Goal: Task Accomplishment & Management: Complete application form

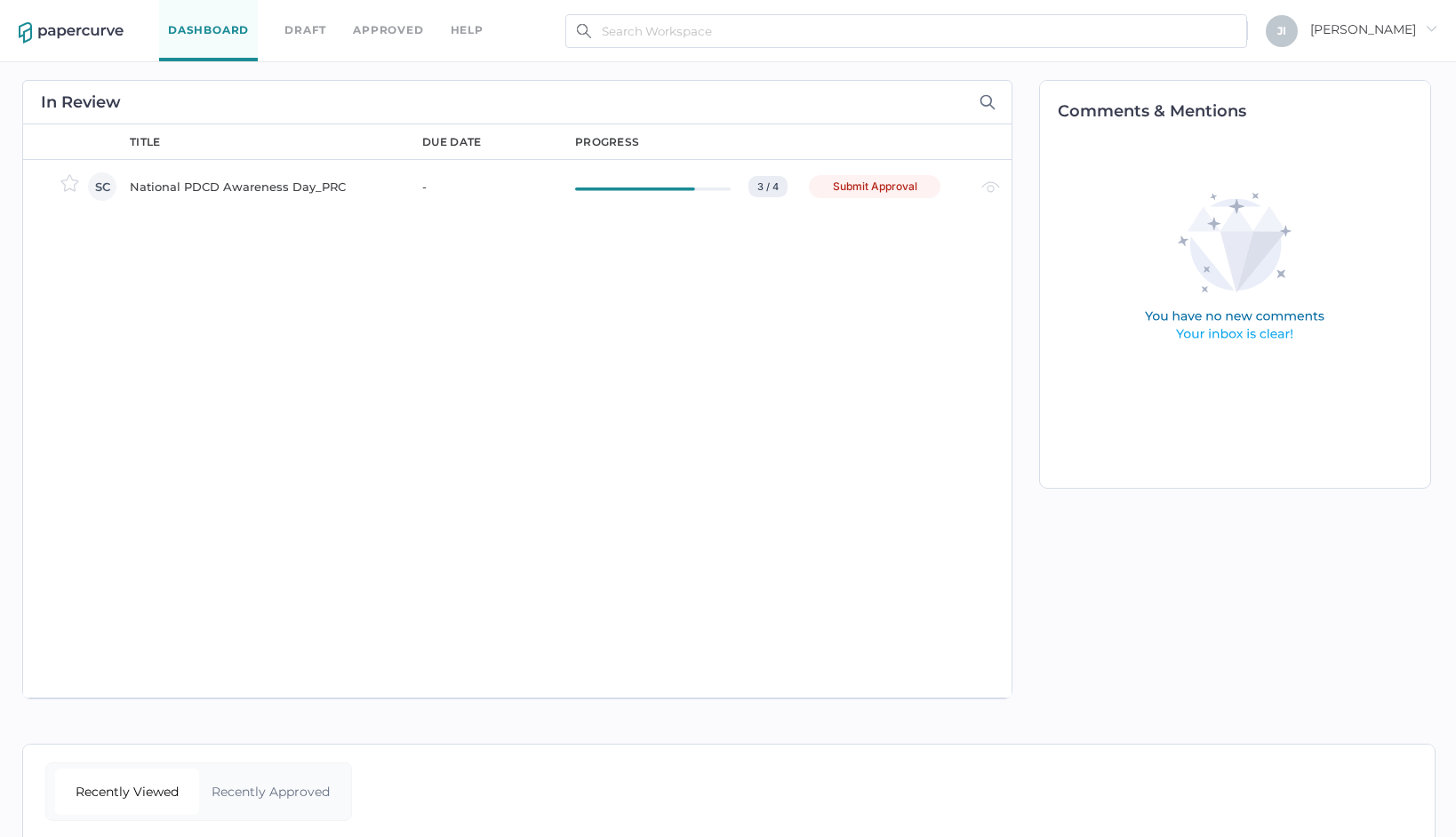
click at [290, 170] on td "National PDCD Awareness Day_PRC" at bounding box center [258, 185] width 293 height 53
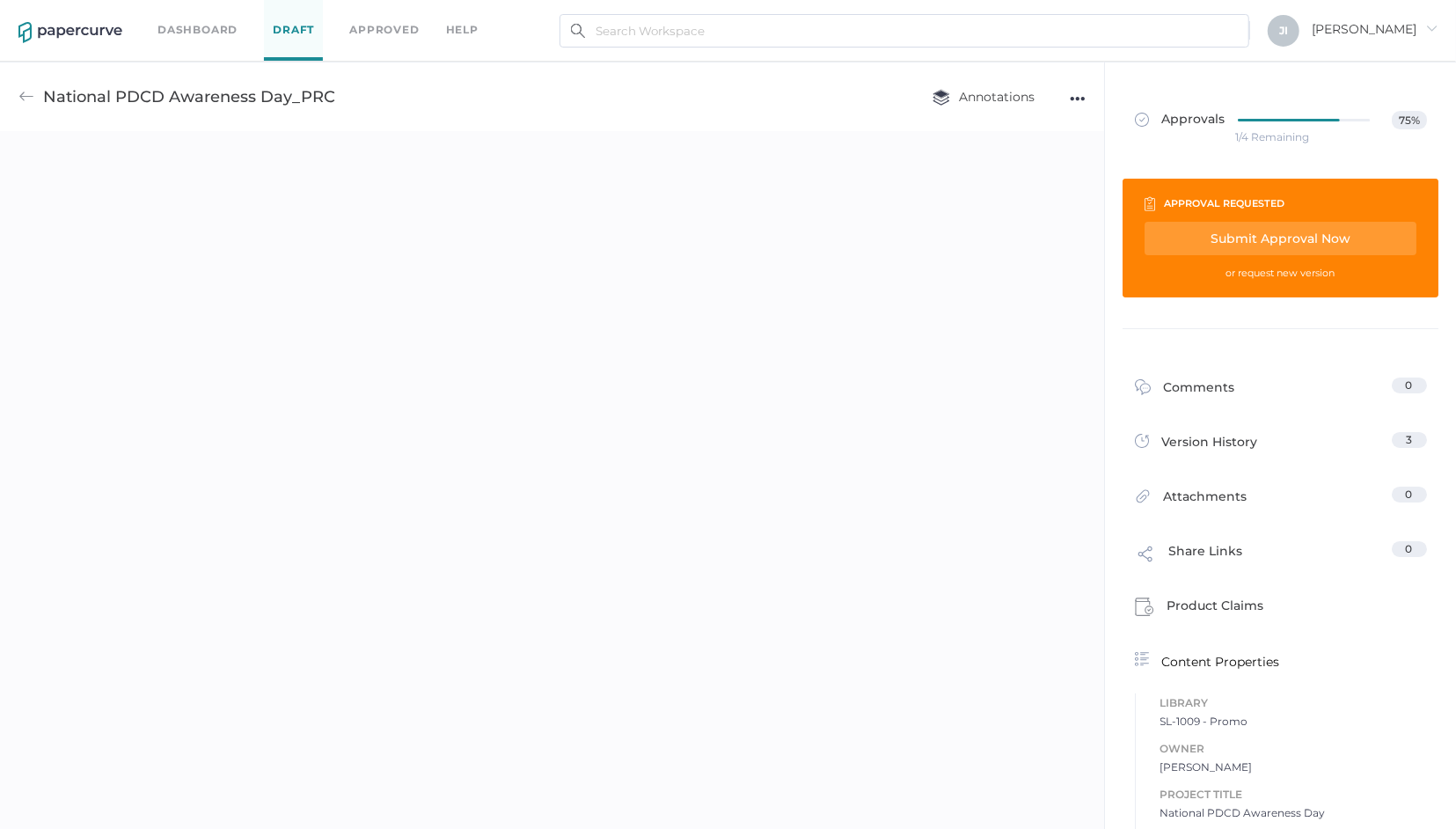
click at [1302, 250] on div "Submit Approval Now" at bounding box center [1281, 238] width 272 height 33
type input "[EMAIL_ADDRESS][DOMAIN_NAME]"
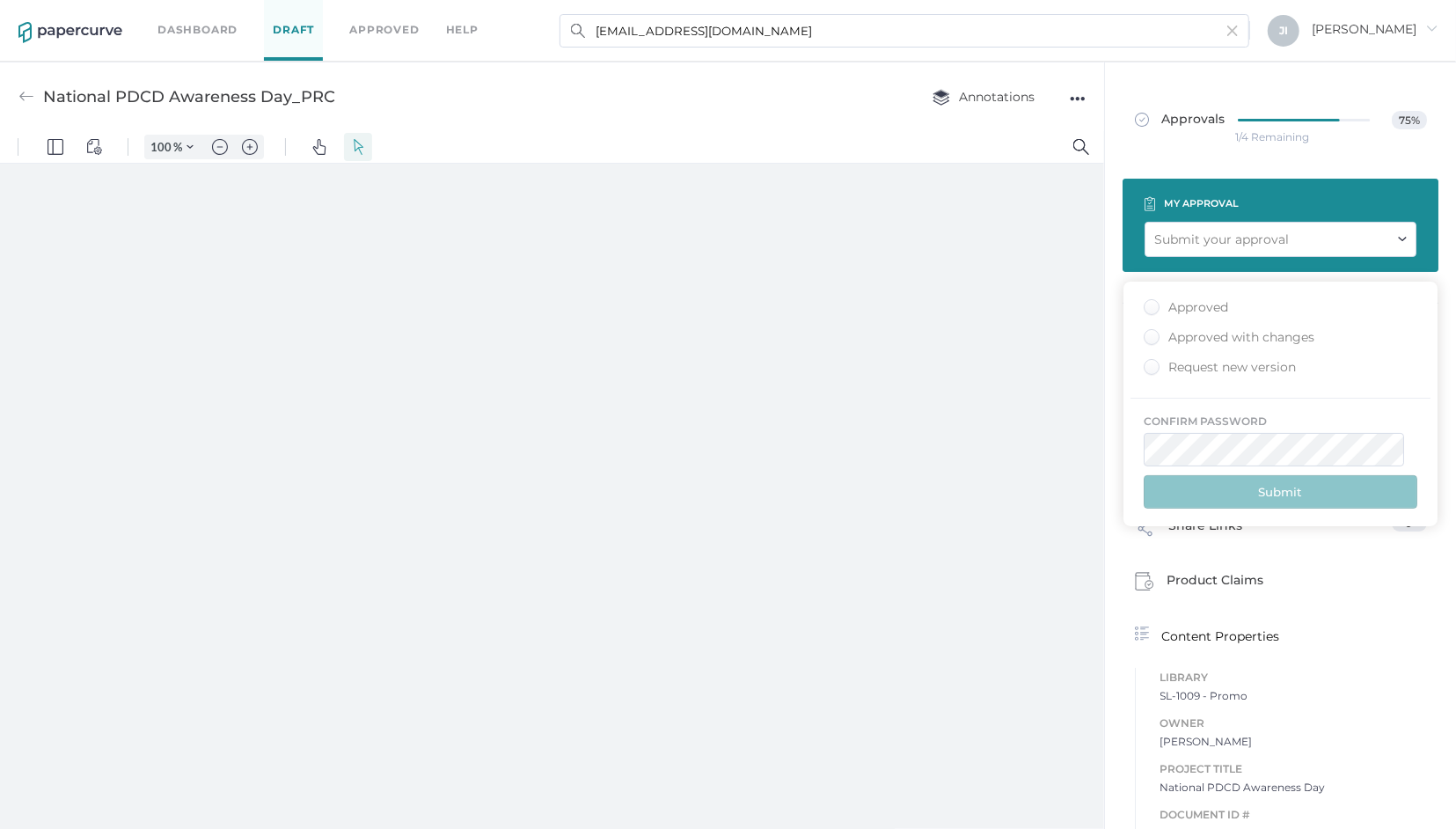
click at [1273, 245] on div "Submit your approval" at bounding box center [1221, 239] width 134 height 19
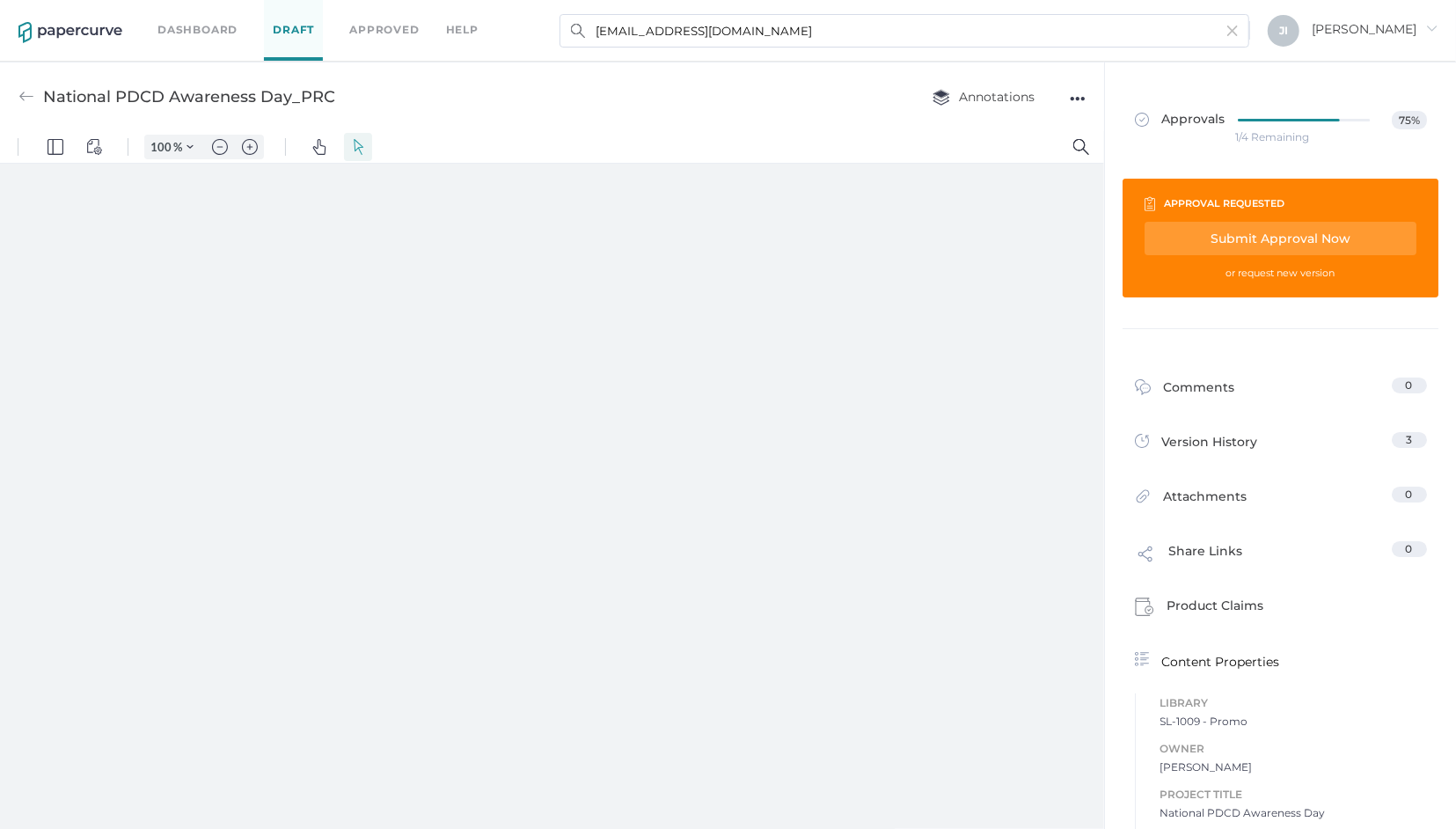
click at [1273, 245] on div "Submit Approval Now" at bounding box center [1281, 238] width 272 height 33
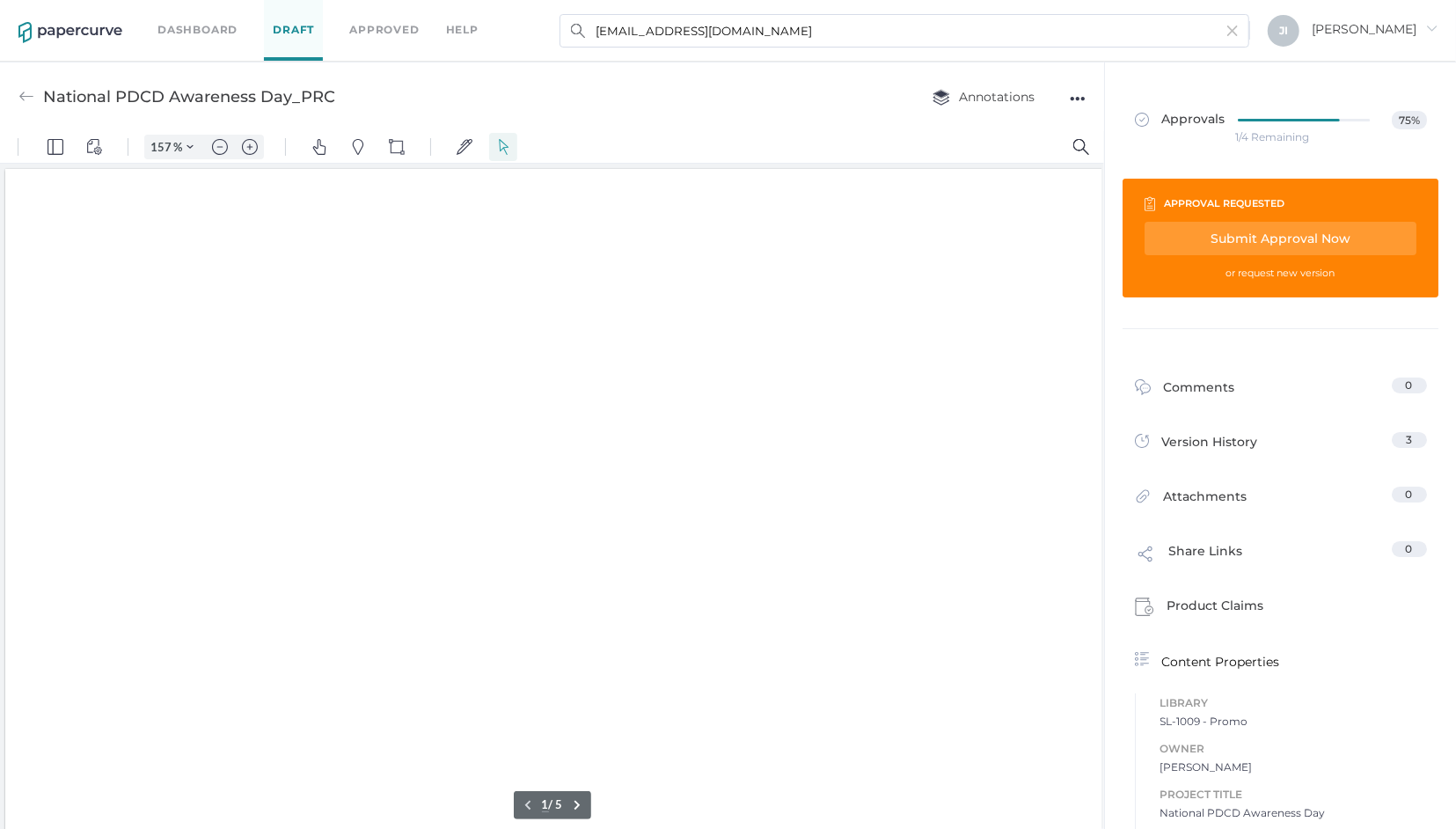
type input "157"
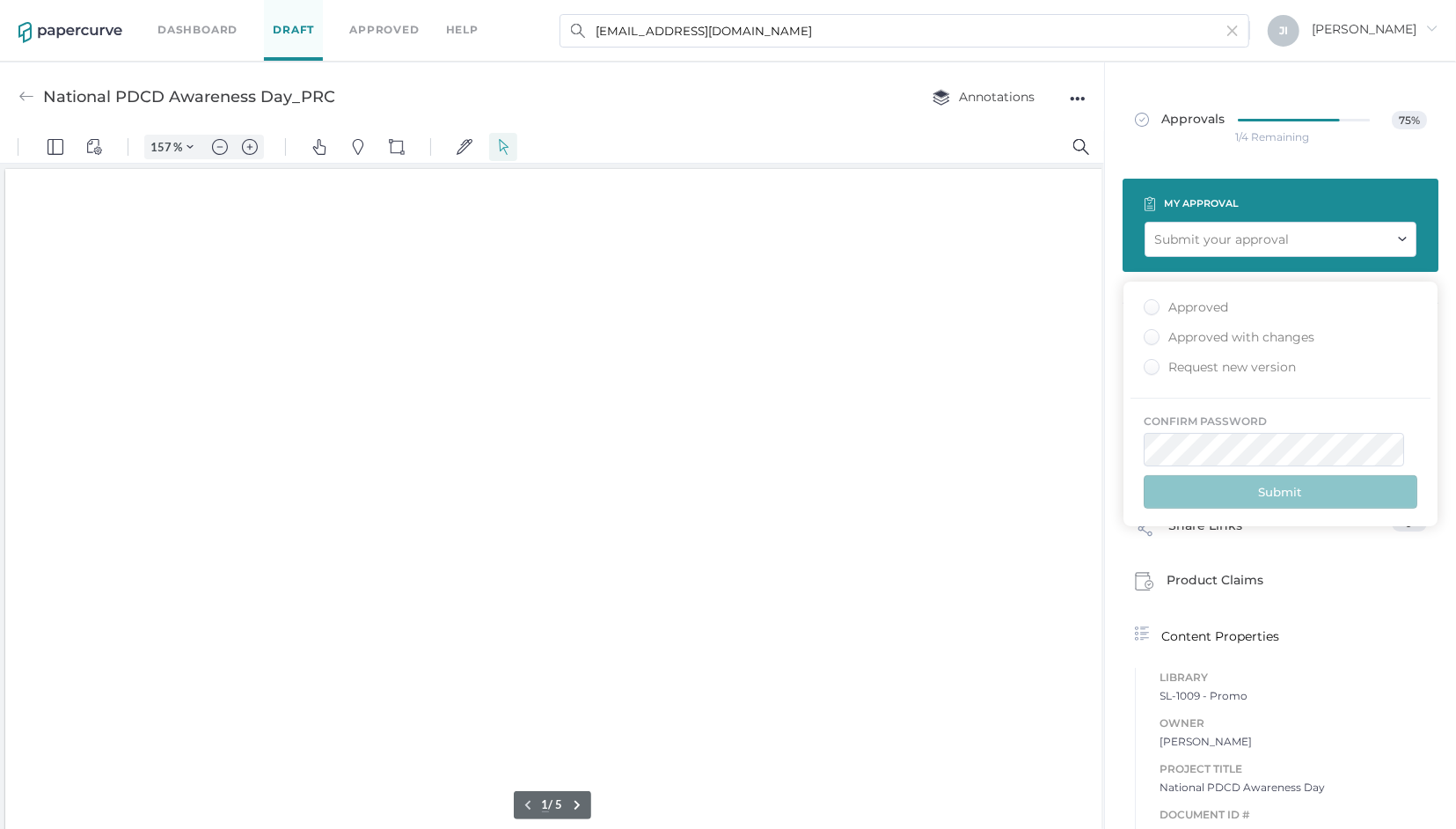
scroll to position [2, 2]
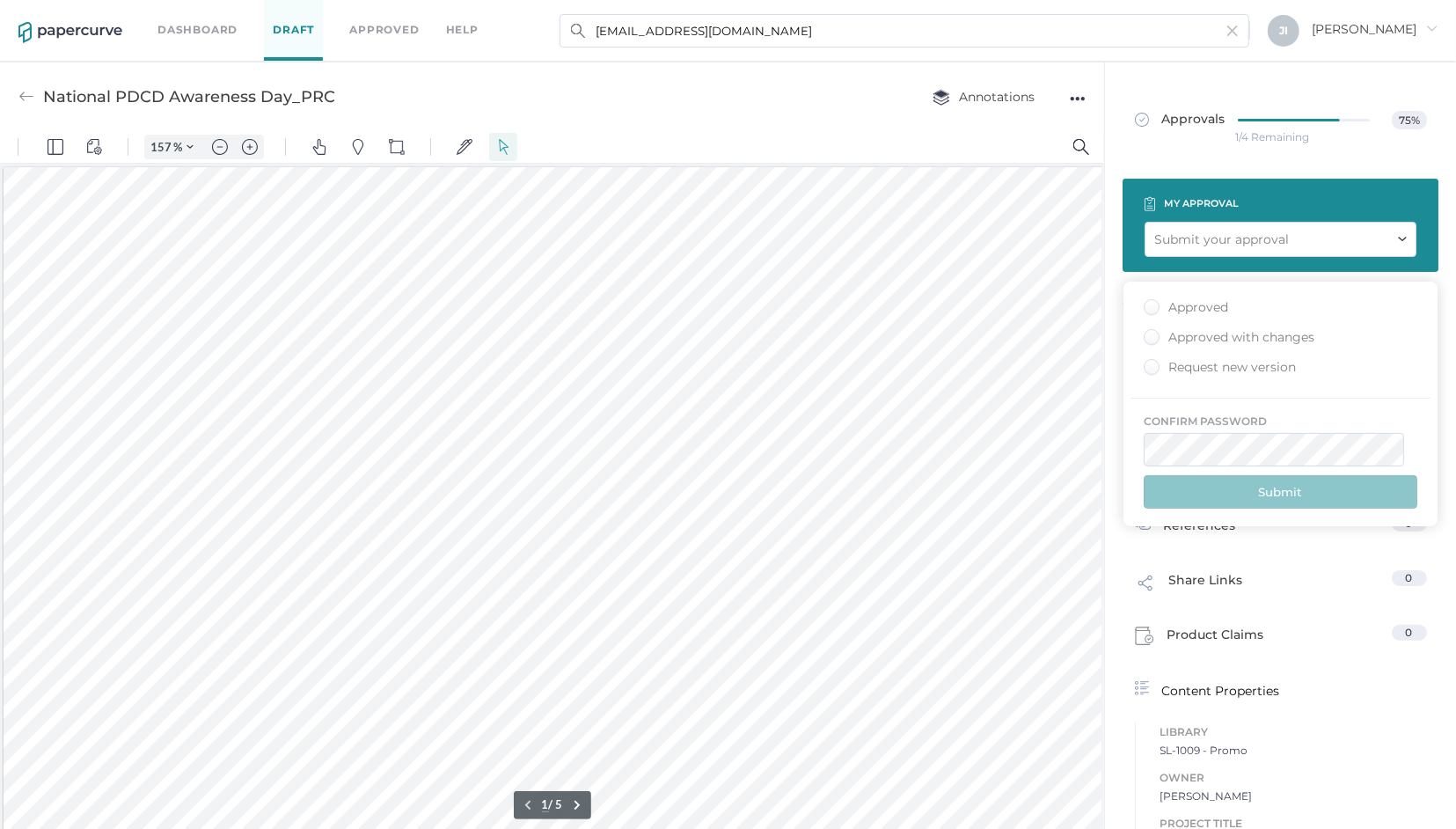
click at [1215, 302] on div "Approved" at bounding box center [1186, 308] width 85 height 17
click at [1148, 302] on input "Approved" at bounding box center [1148, 302] width 0 height 0
click at [1263, 484] on button "Submit" at bounding box center [1281, 491] width 274 height 33
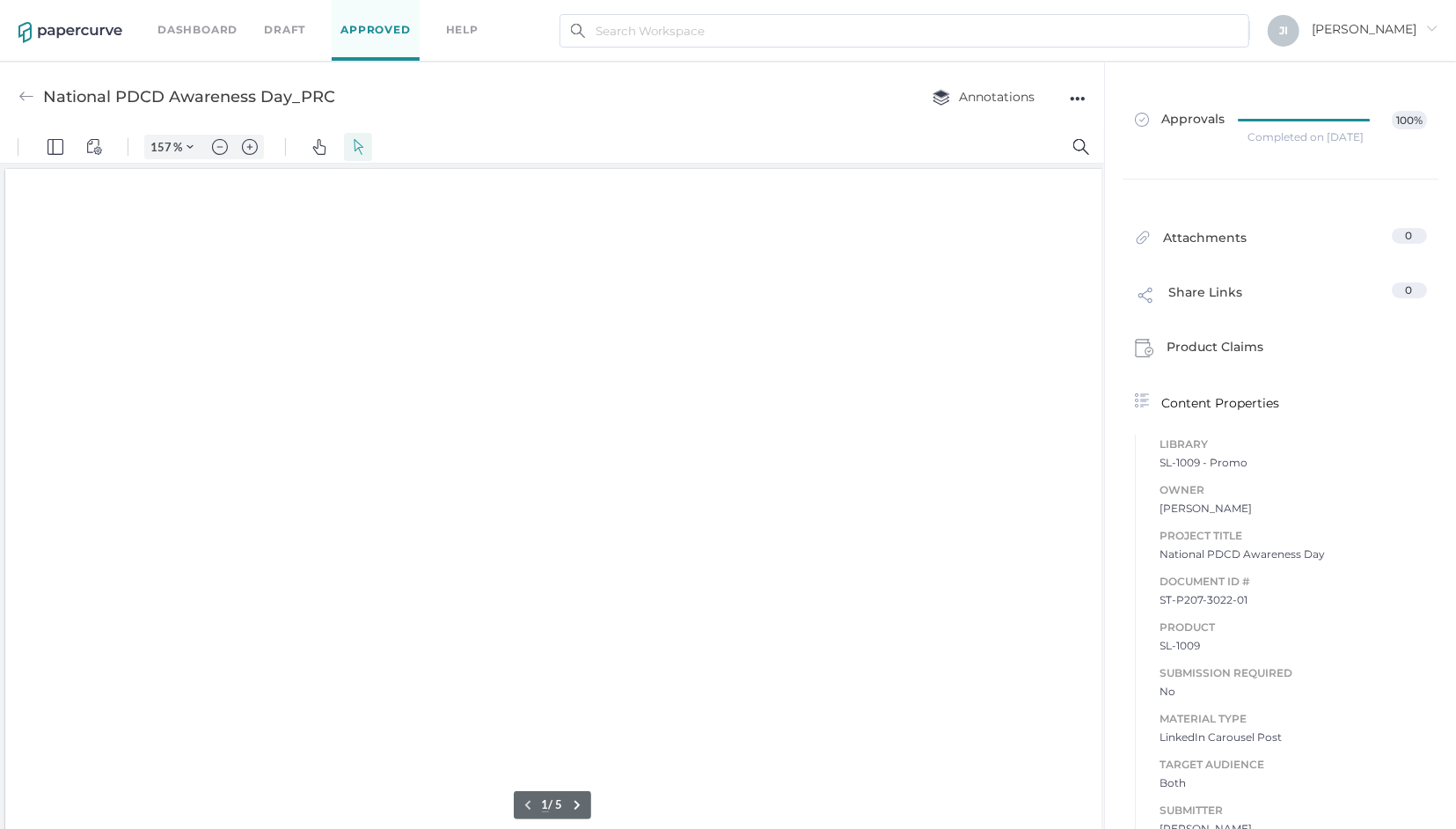
type input "157"
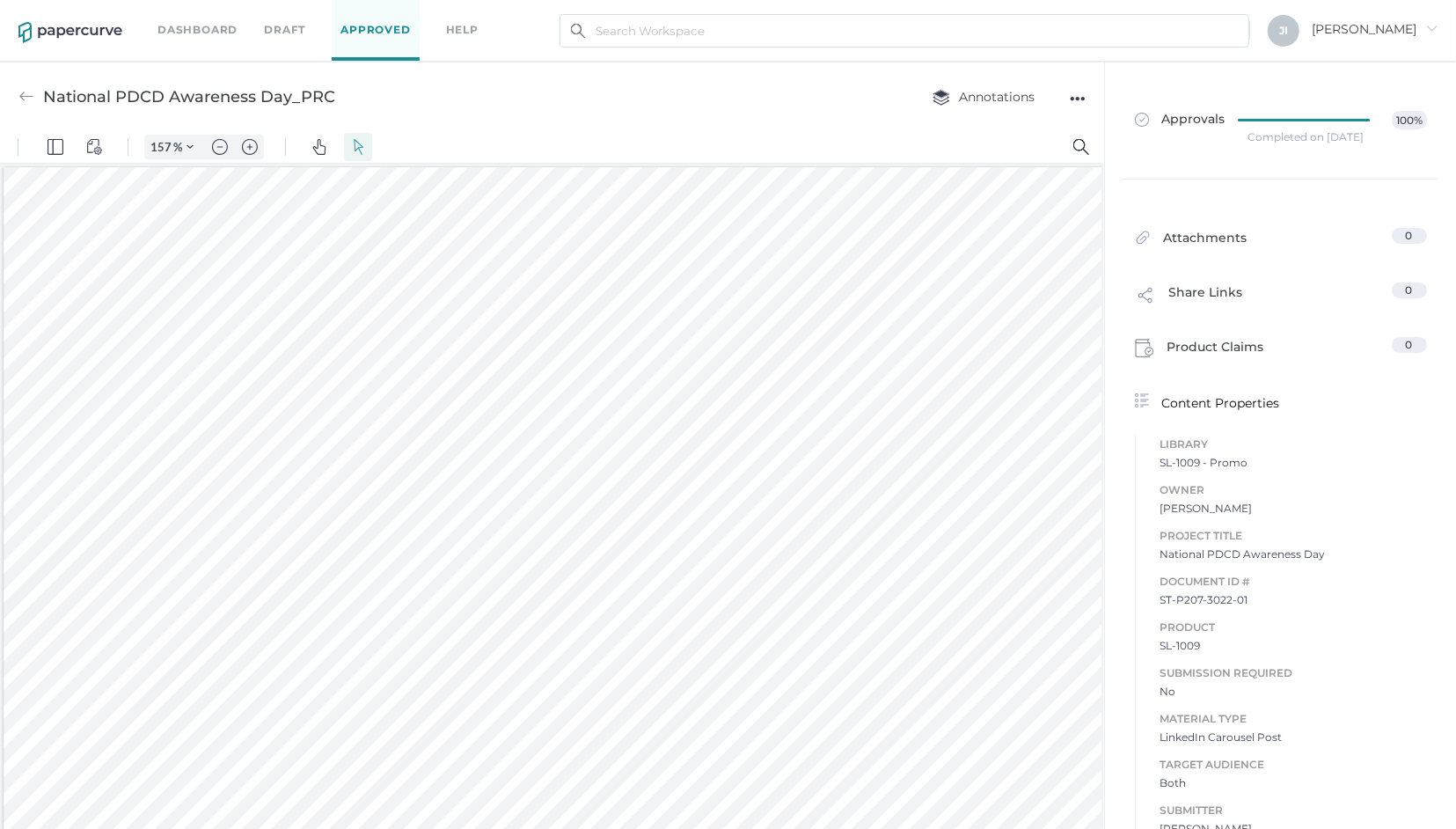
type input "2"
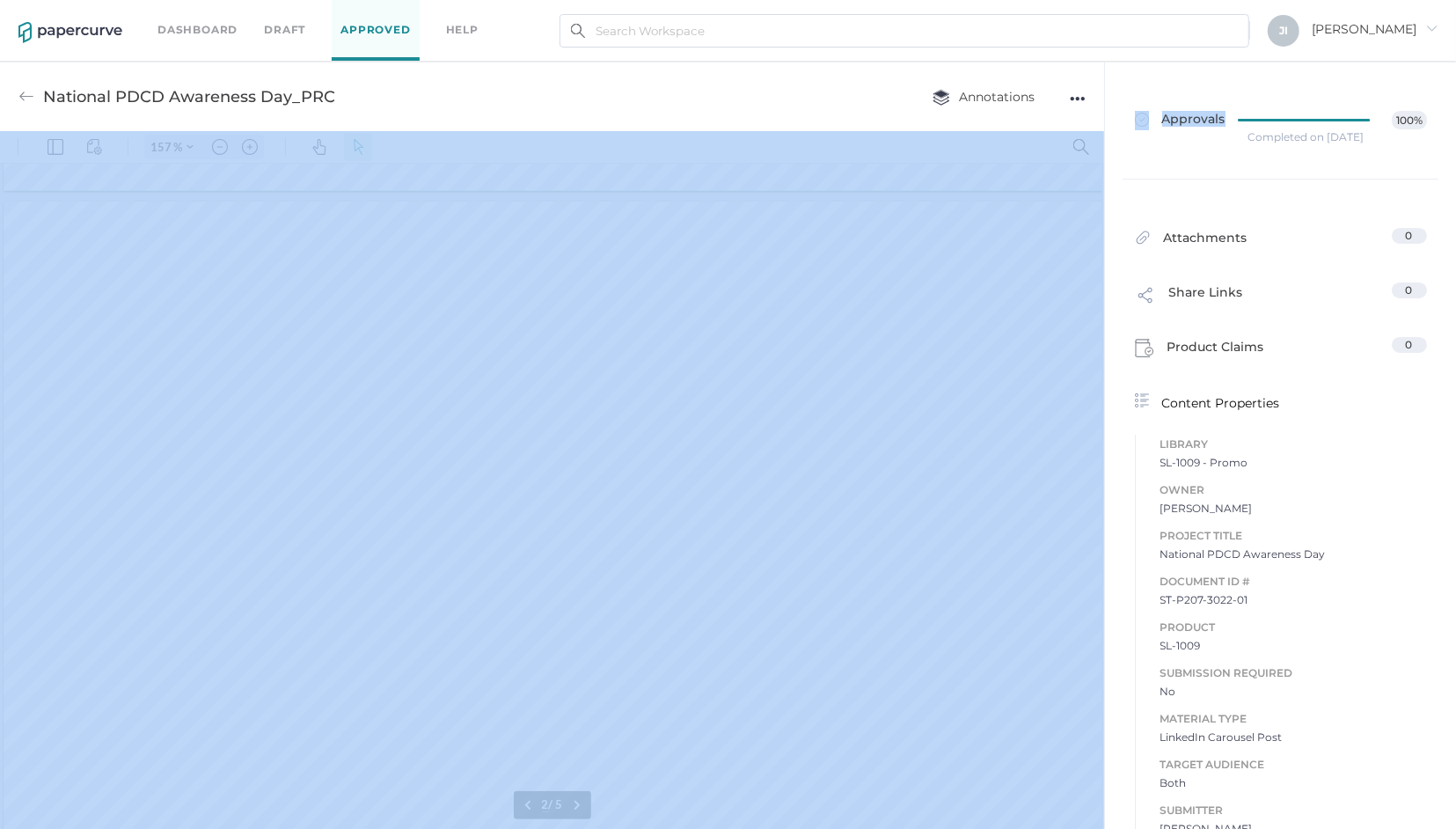
drag, startPoint x: 1095, startPoint y: 86, endPoint x: 1092, endPoint y: 525, distance: 439.0
click at [1104, 525] on div "Approvals 100% Completed on Oct 9, 2025 Attachments 0 Share Links 0 Product Cla…" at bounding box center [1280, 446] width 352 height 768
